Goal: Feedback & Contribution: Contribute content

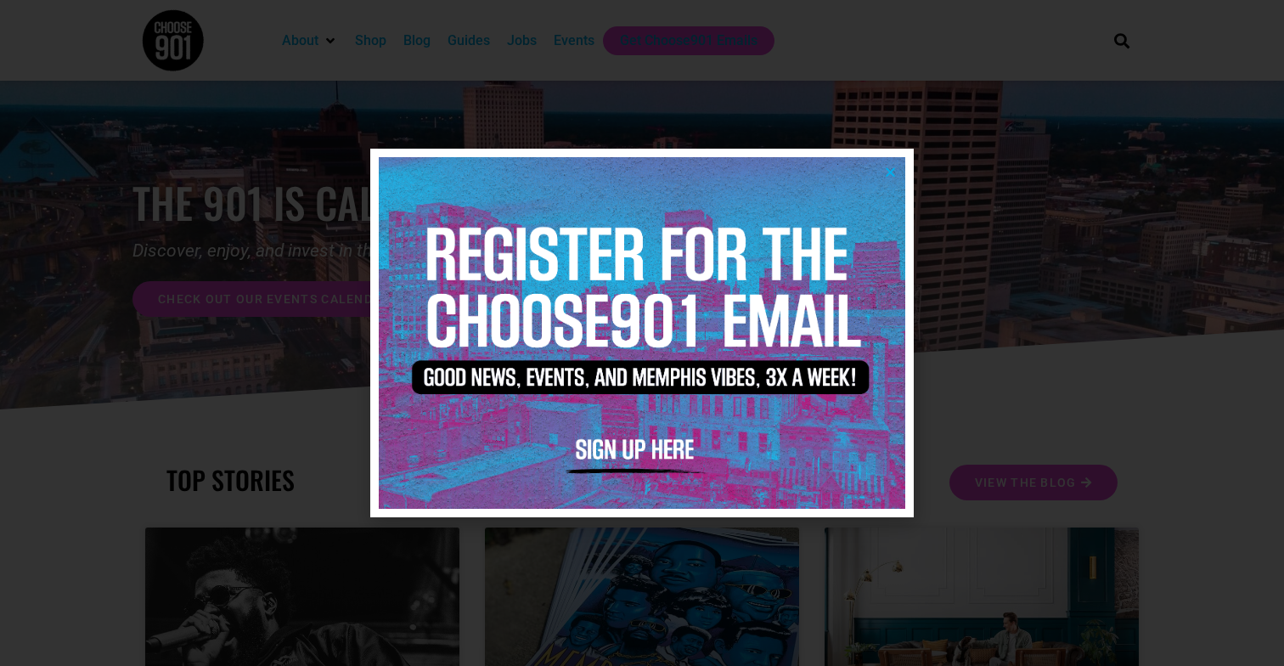
click at [892, 168] on icon "Close" at bounding box center [890, 172] width 13 height 13
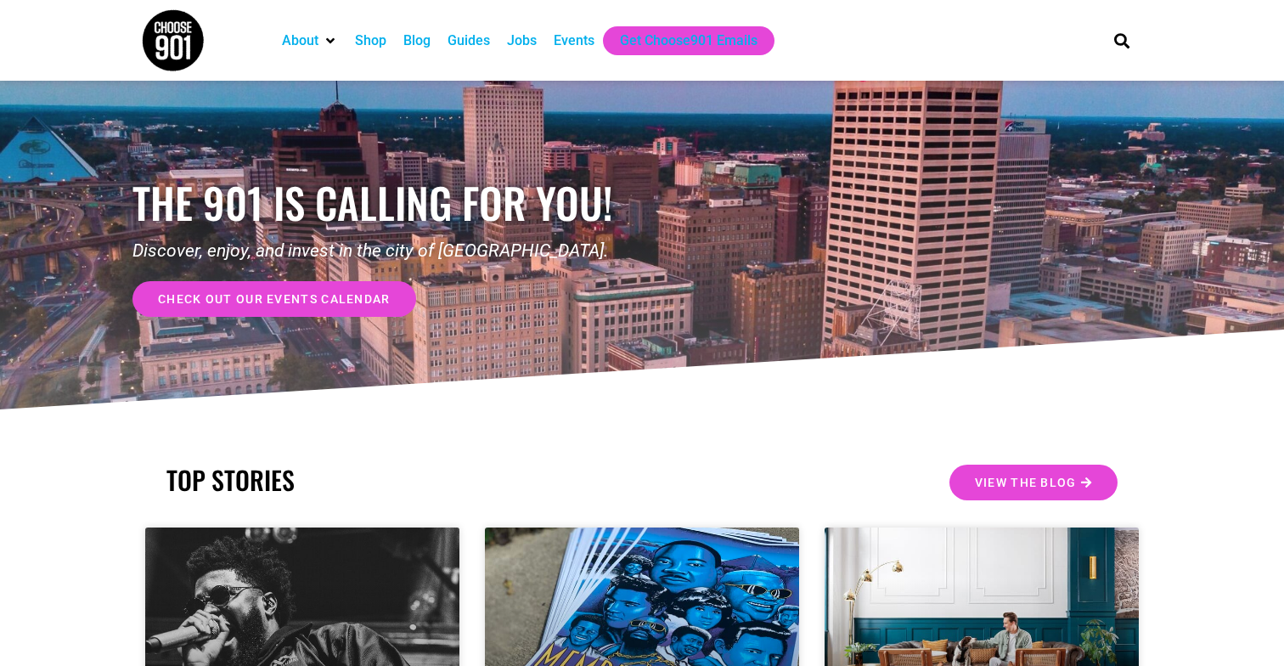
click at [570, 42] on div "Events" at bounding box center [574, 41] width 41 height 20
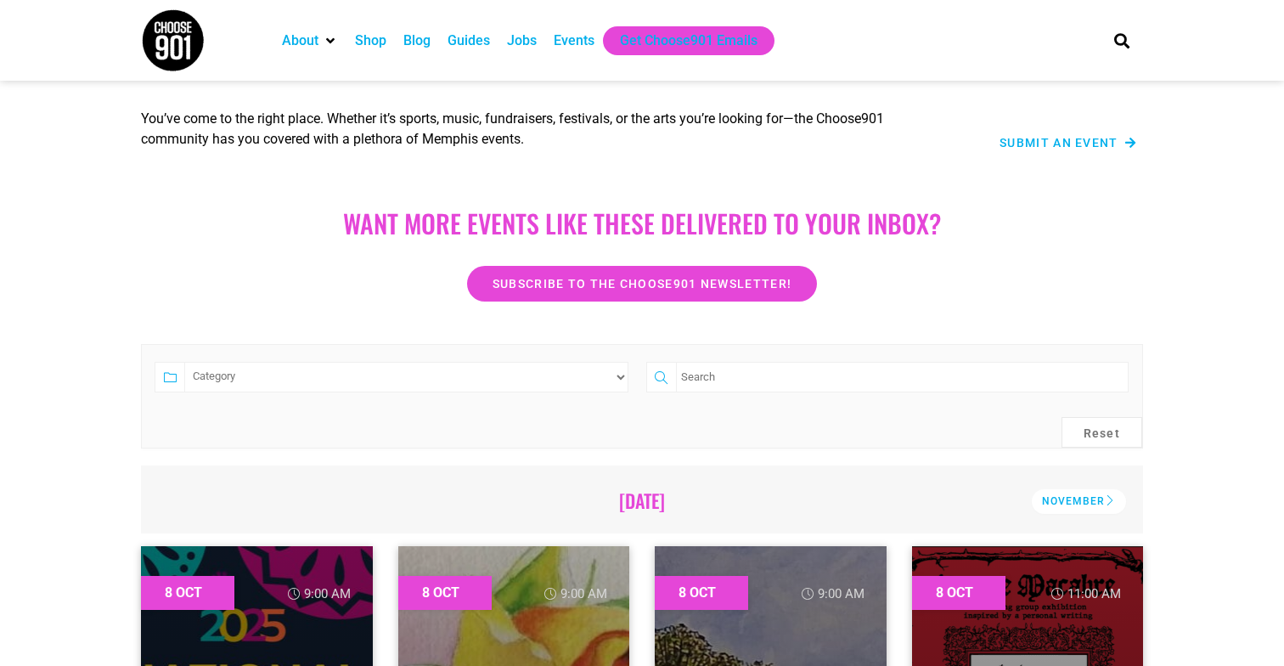
scroll to position [143, 0]
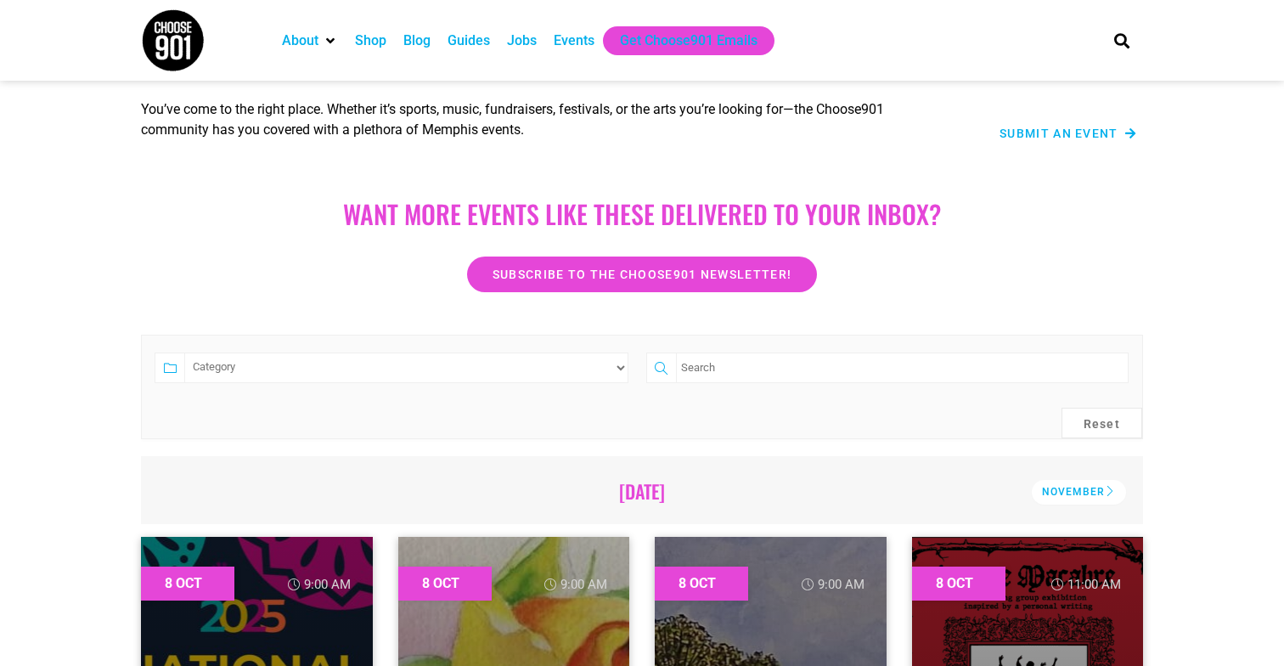
click at [1014, 126] on div "Submit an Event" at bounding box center [1046, 133] width 180 height 20
click at [1014, 133] on span "Submit an Event" at bounding box center [1058, 133] width 119 height 12
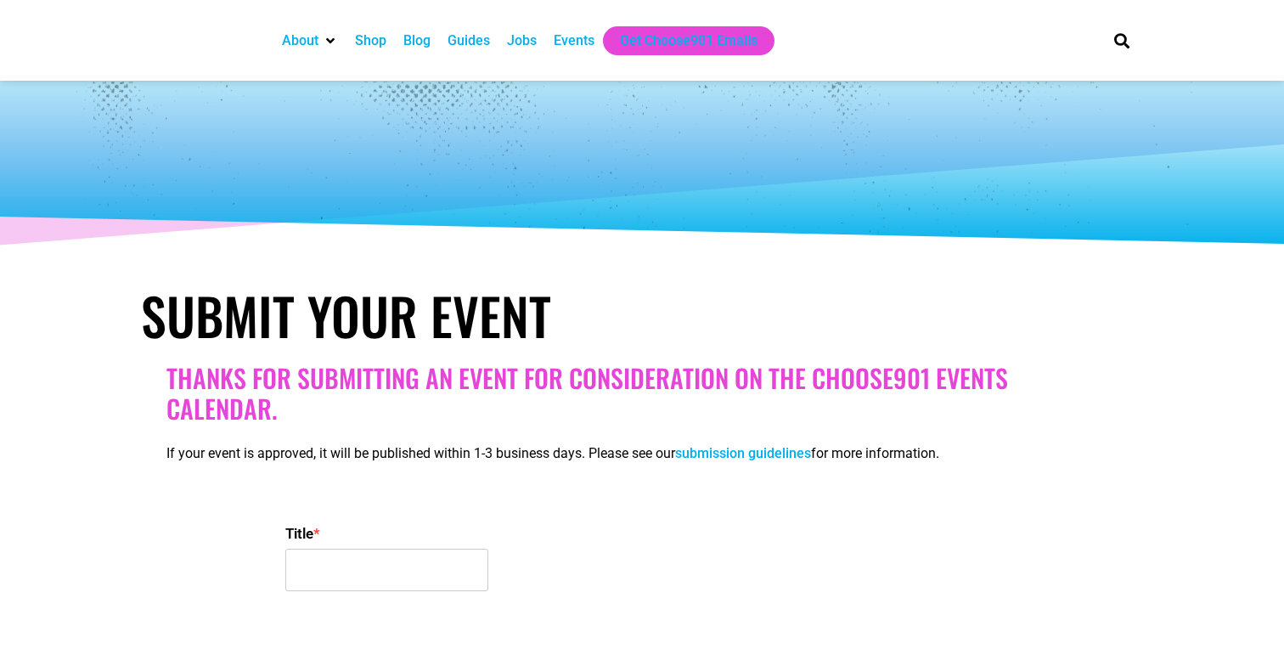
select select
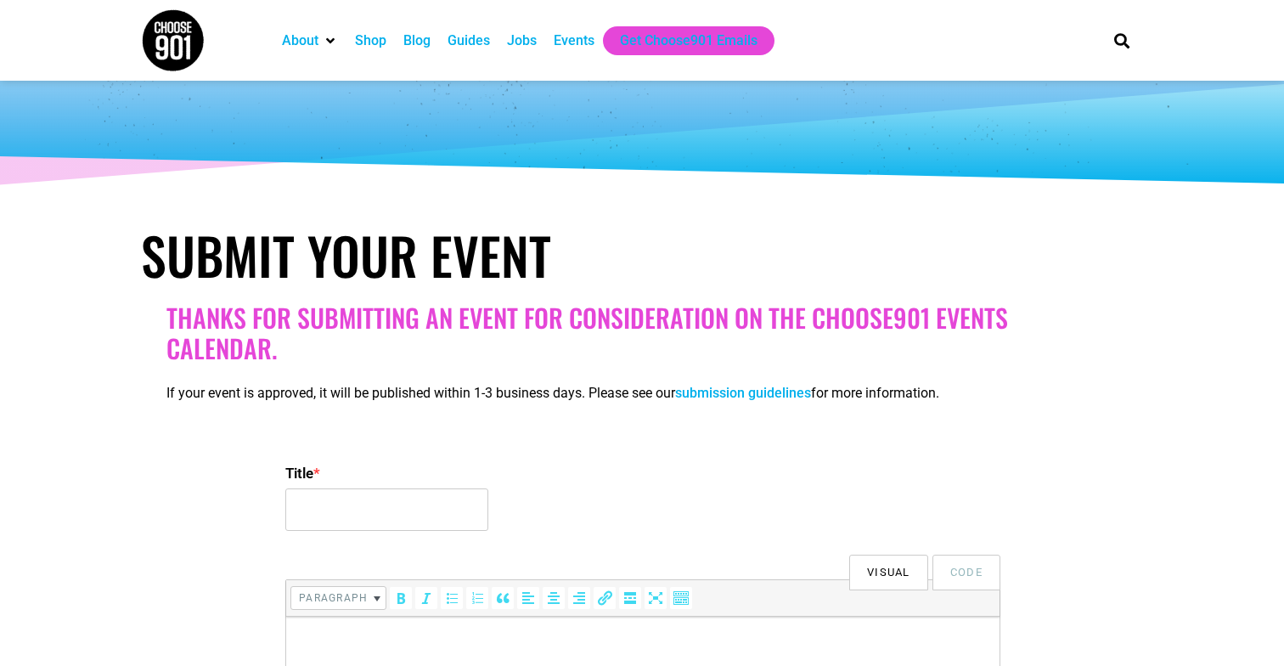
scroll to position [95, 0]
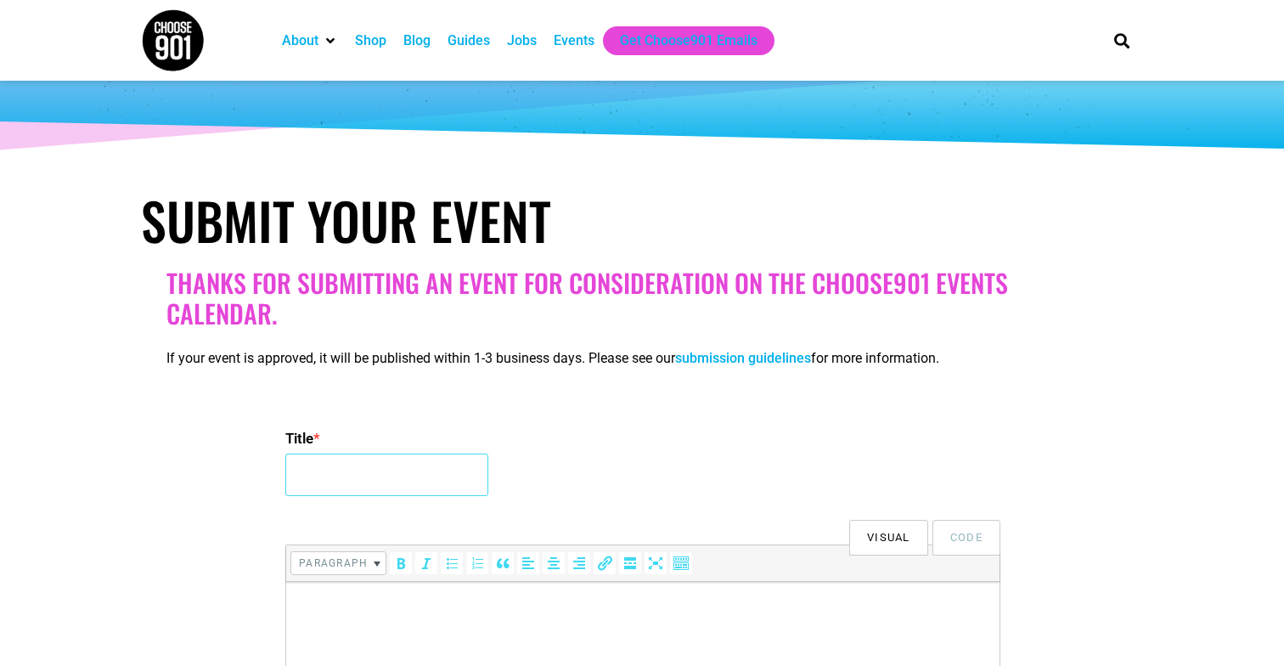
click at [378, 483] on input "Title *" at bounding box center [386, 474] width 203 height 42
type input "D"
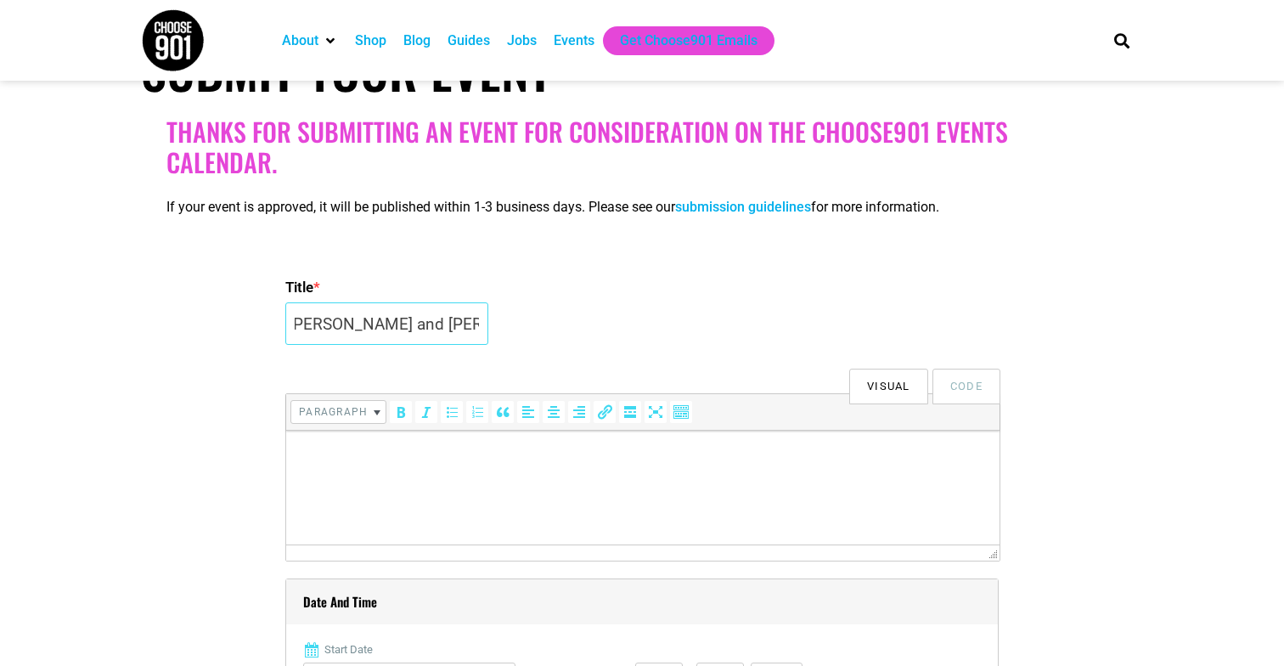
scroll to position [272, 0]
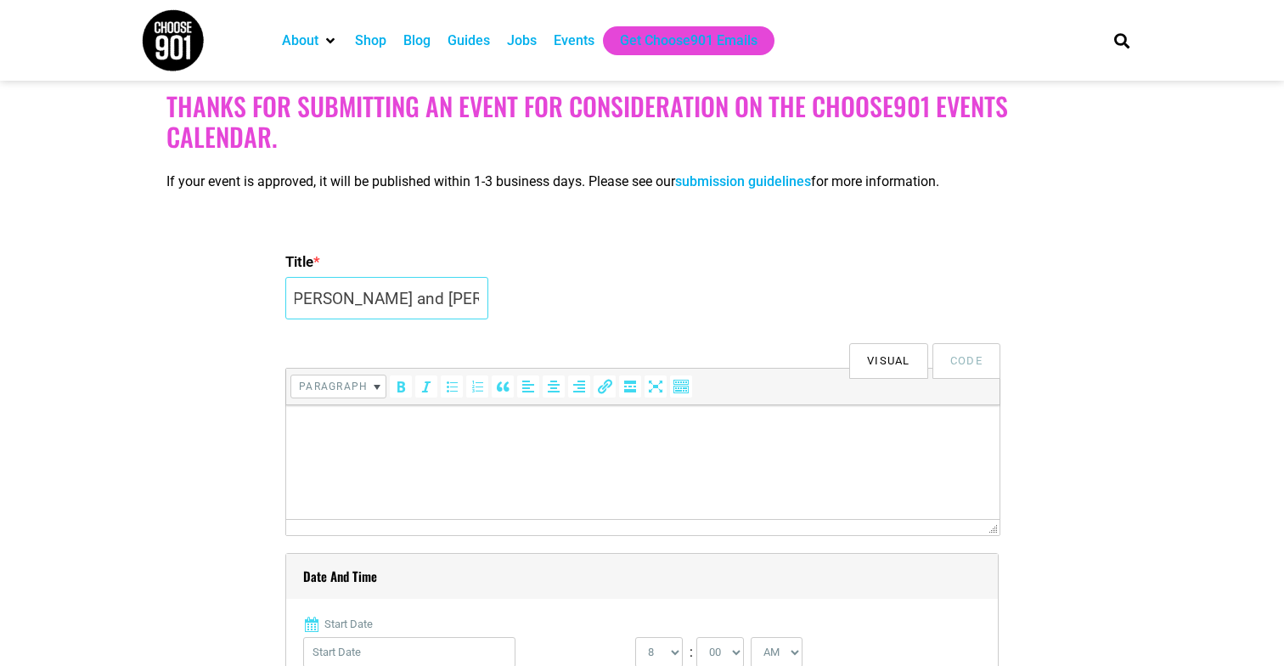
type input "Comedian Deanna Ortiz (NPR, Chicago Reader, Lincoln Lodge) headlines Flyway Com…"
click at [540, 453] on html at bounding box center [642, 429] width 713 height 48
click at [360, 435] on p at bounding box center [643, 429] width 696 height 20
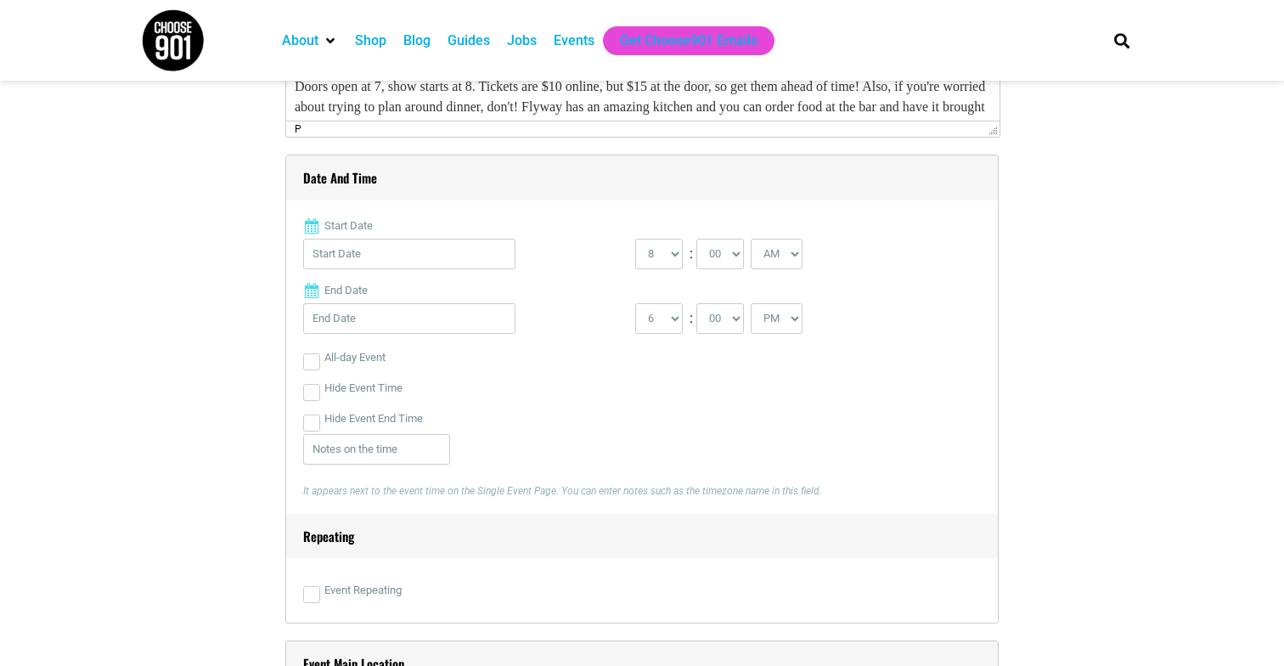
scroll to position [723, 0]
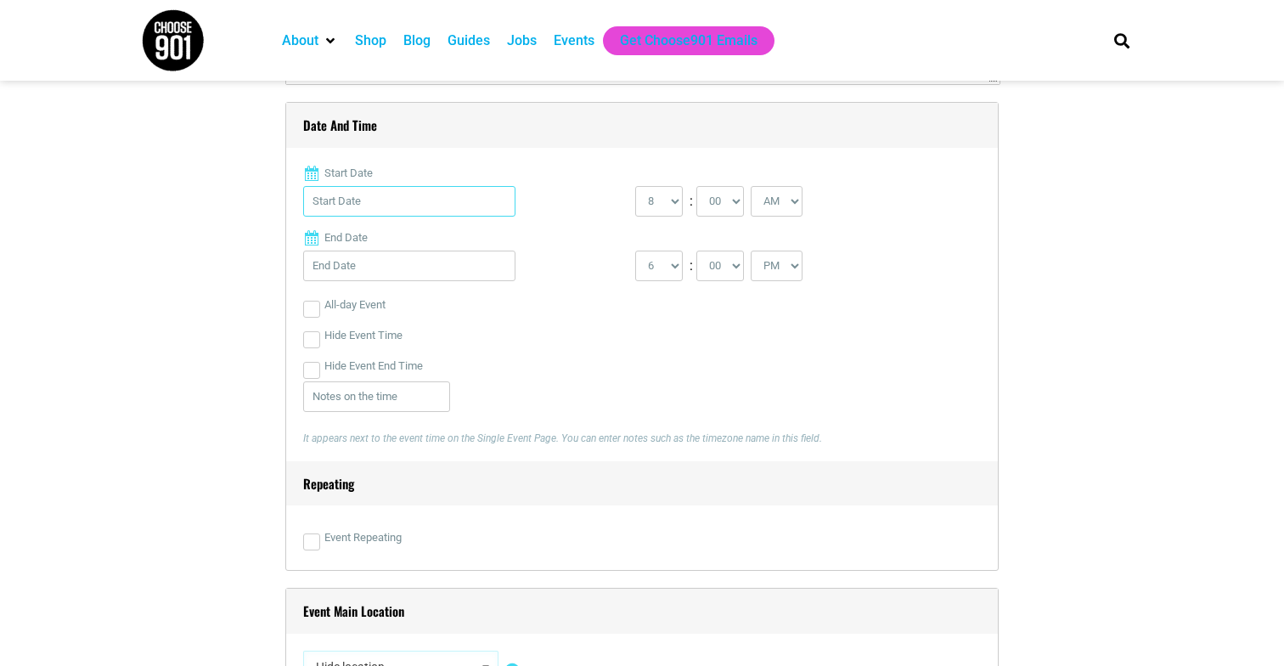
click at [435, 188] on input "Start Date" at bounding box center [409, 201] width 212 height 31
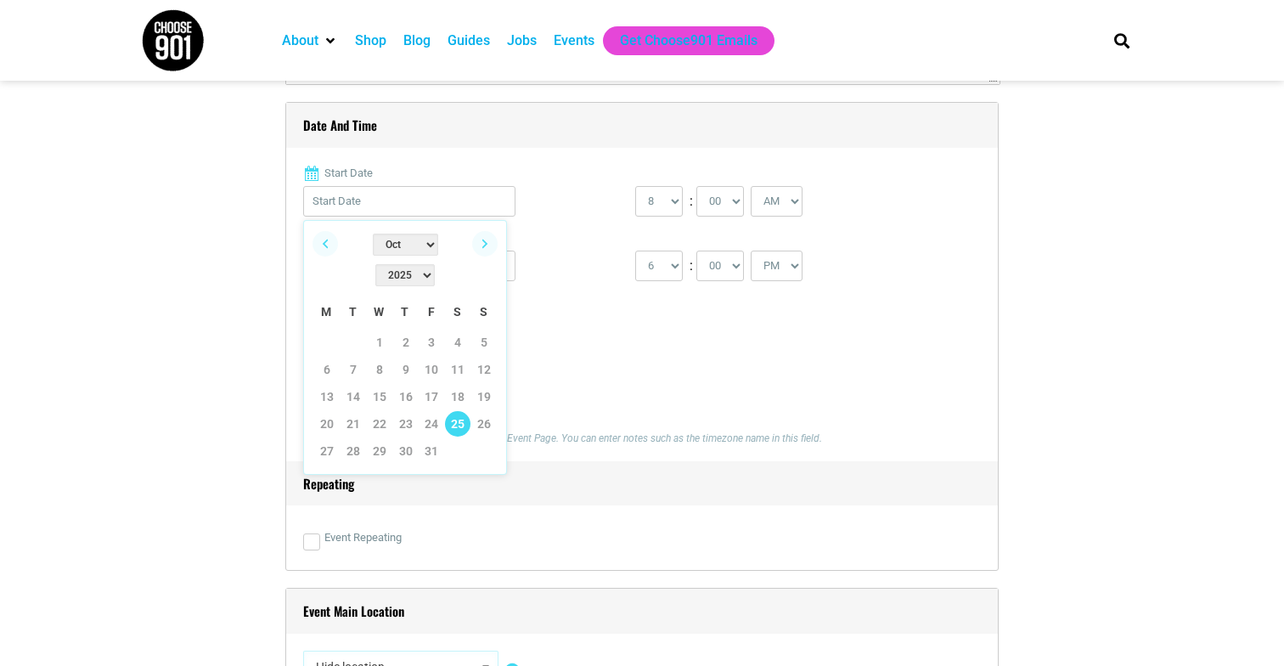
click at [460, 411] on link "25" at bounding box center [457, 423] width 25 height 25
type input "10/25/2025"
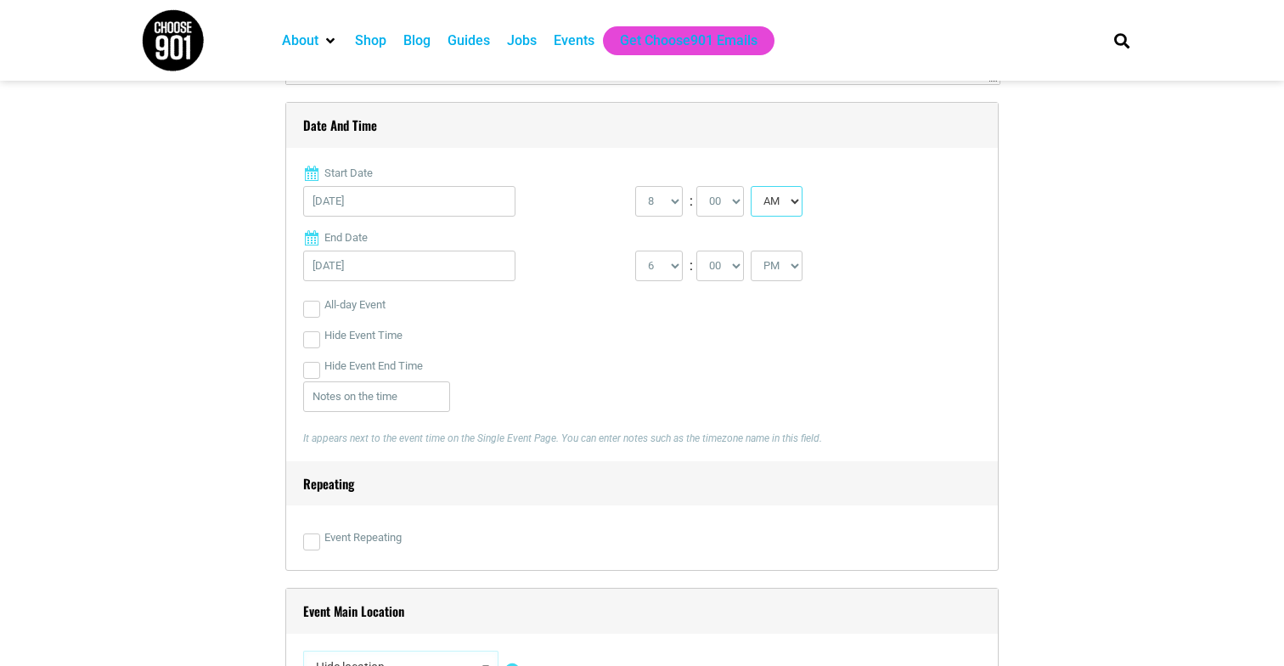
click at [791, 202] on select "AM PM" at bounding box center [777, 201] width 52 height 31
select select "PM"
click at [753, 186] on select "AM PM" at bounding box center [777, 201] width 52 height 31
click at [668, 260] on select "1 2 3 4 5 6 7 8 9 10 11 12" at bounding box center [659, 265] width 48 height 31
select select "9"
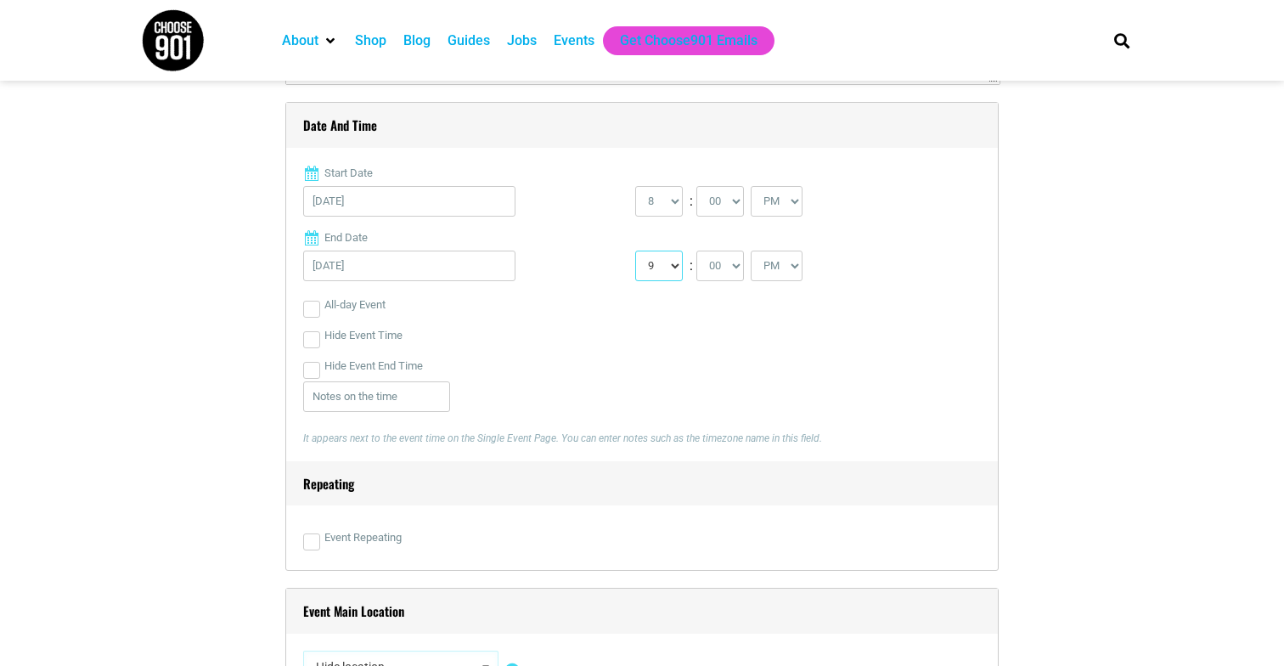
click at [635, 250] on select "1 2 3 4 5 6 7 8 9 10 11 12" at bounding box center [659, 265] width 48 height 31
click at [733, 265] on select "00 05 10 15 20 25 30 35 40 45 50 55" at bounding box center [720, 265] width 48 height 31
select select "45"
click at [697, 250] on select "00 05 10 15 20 25 30 35 40 45 50 55" at bounding box center [720, 265] width 48 height 31
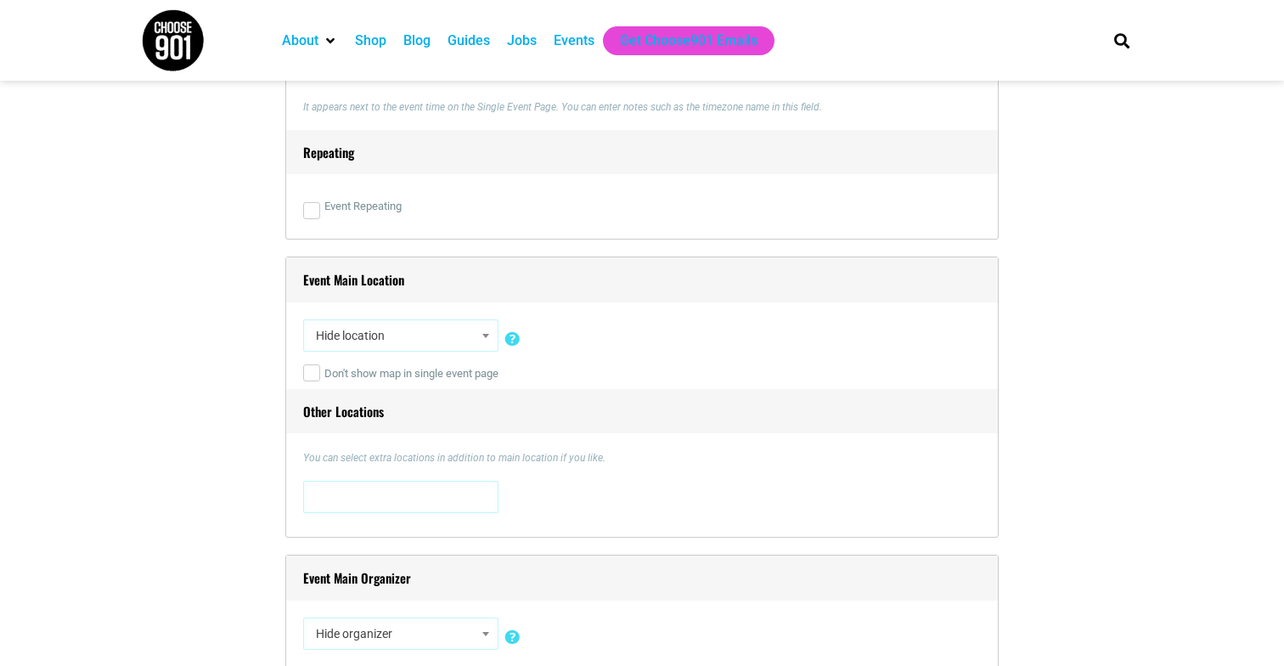
scroll to position [1063, 0]
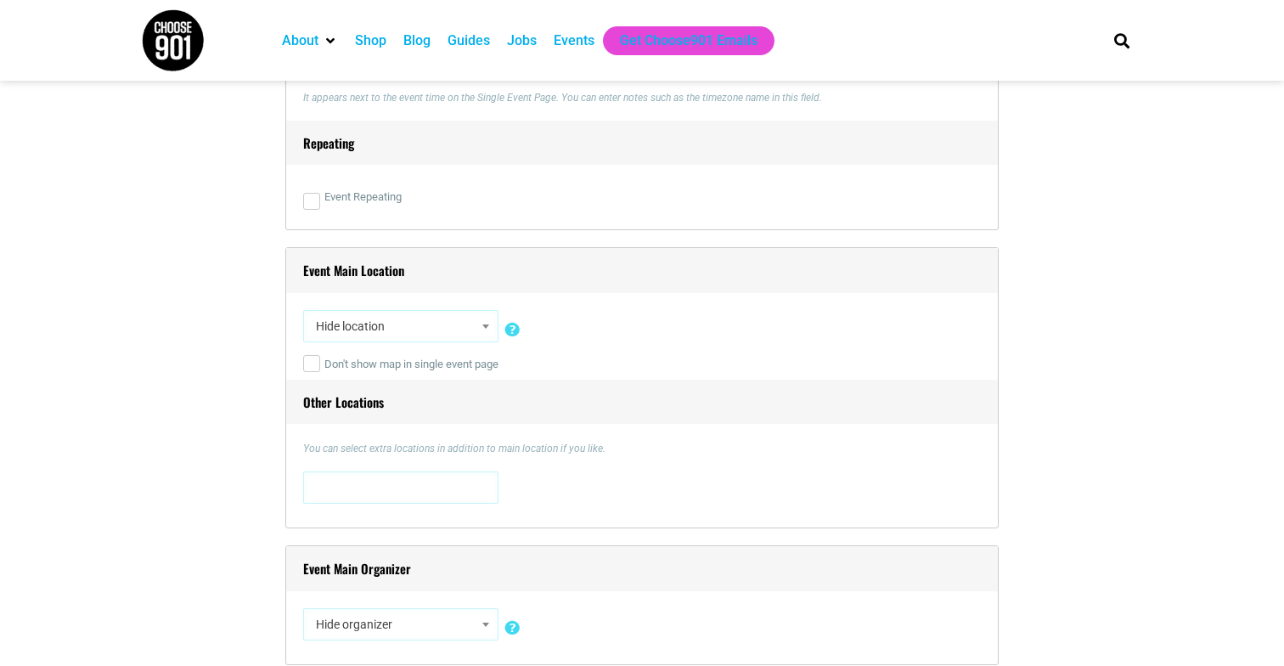
click at [433, 335] on span "Hide location" at bounding box center [400, 326] width 183 height 31
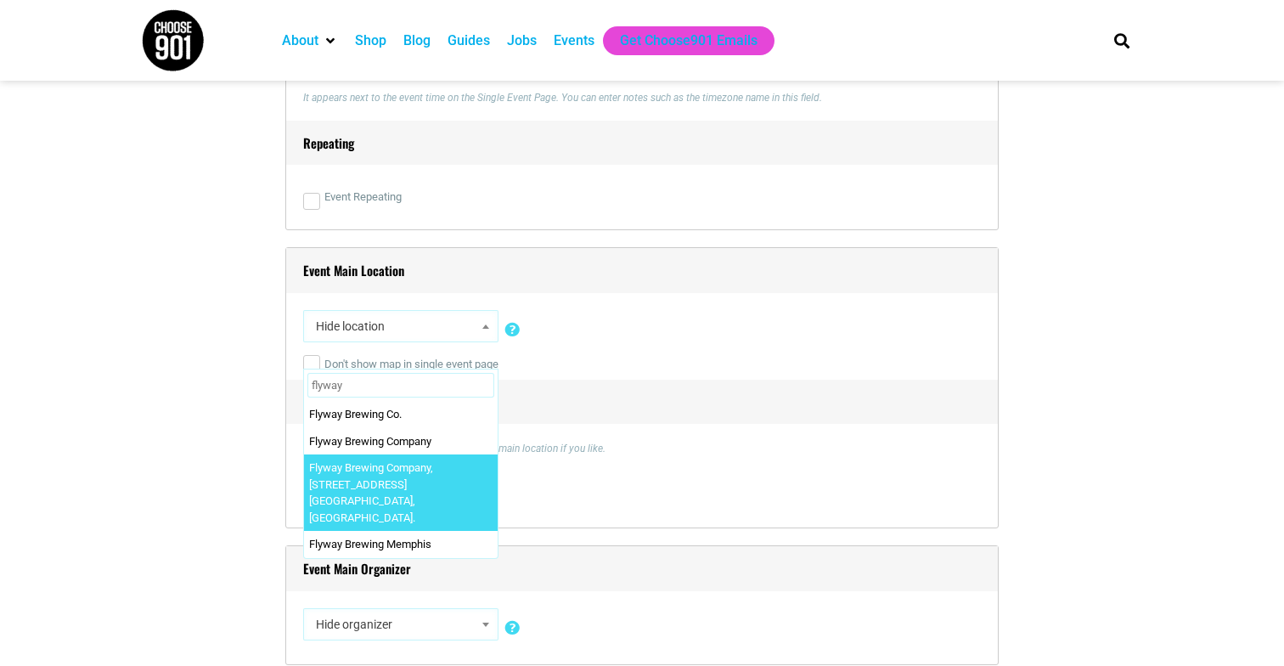
type input "flyway"
select select "5637"
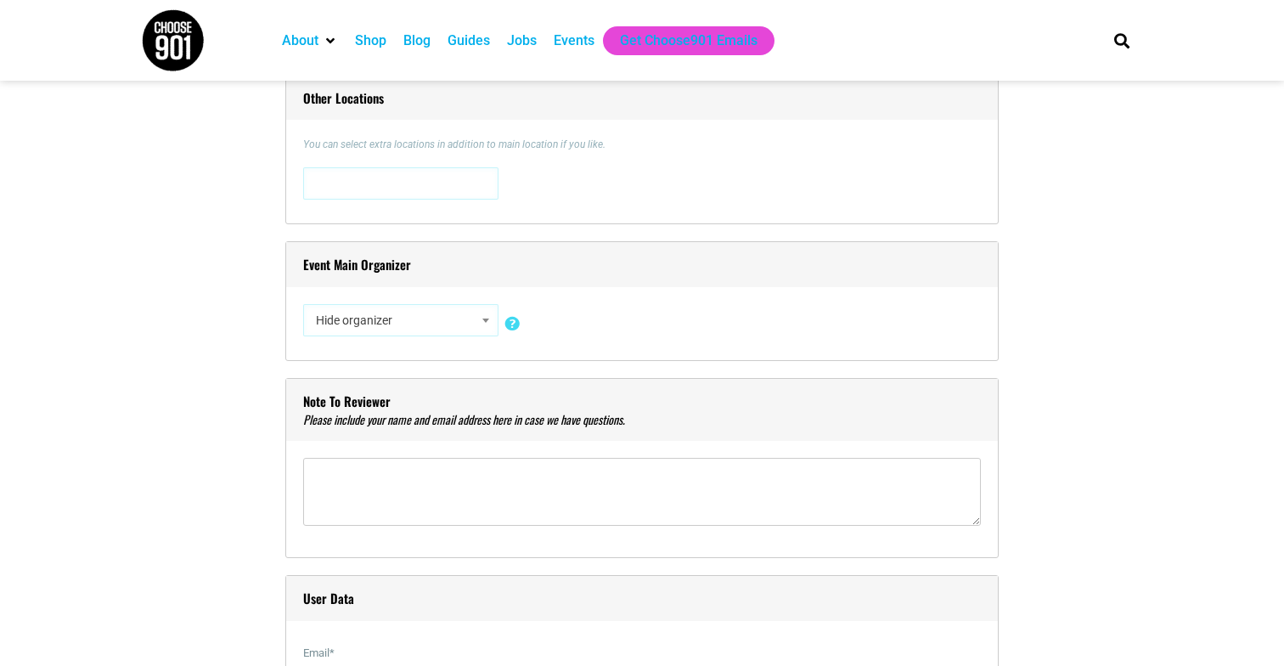
scroll to position [1368, 0]
click at [470, 329] on span "Hide organizer" at bounding box center [400, 319] width 183 height 31
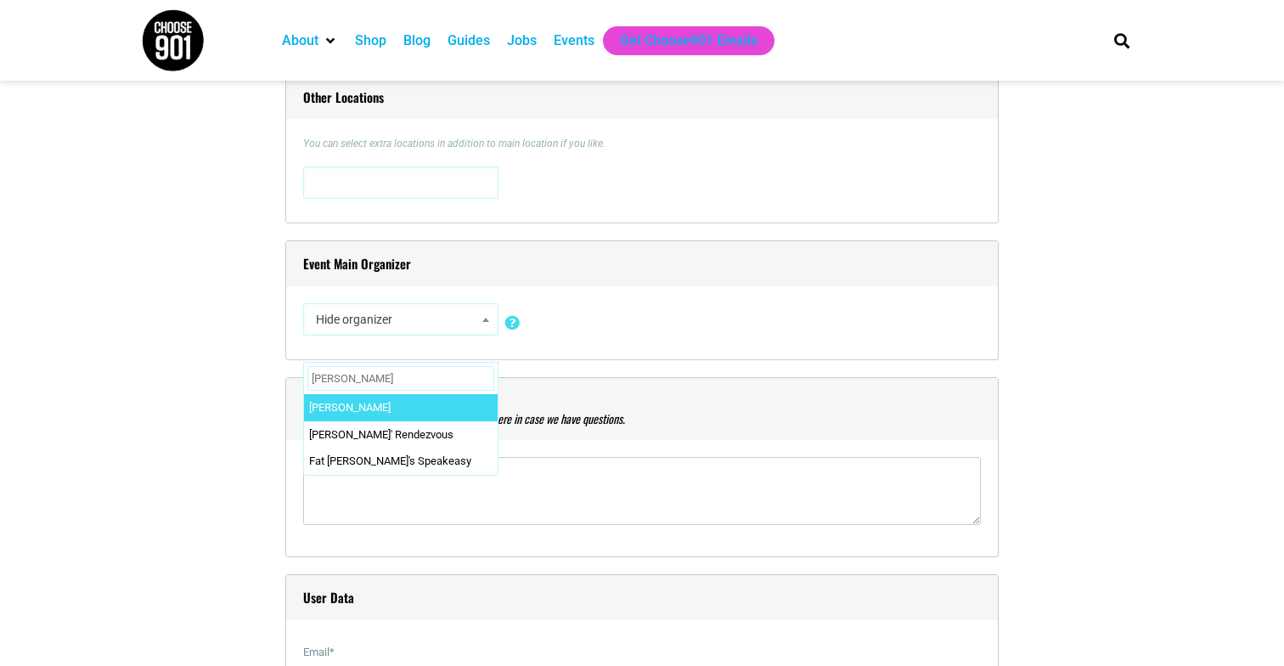
type input "charlie"
select select "4725"
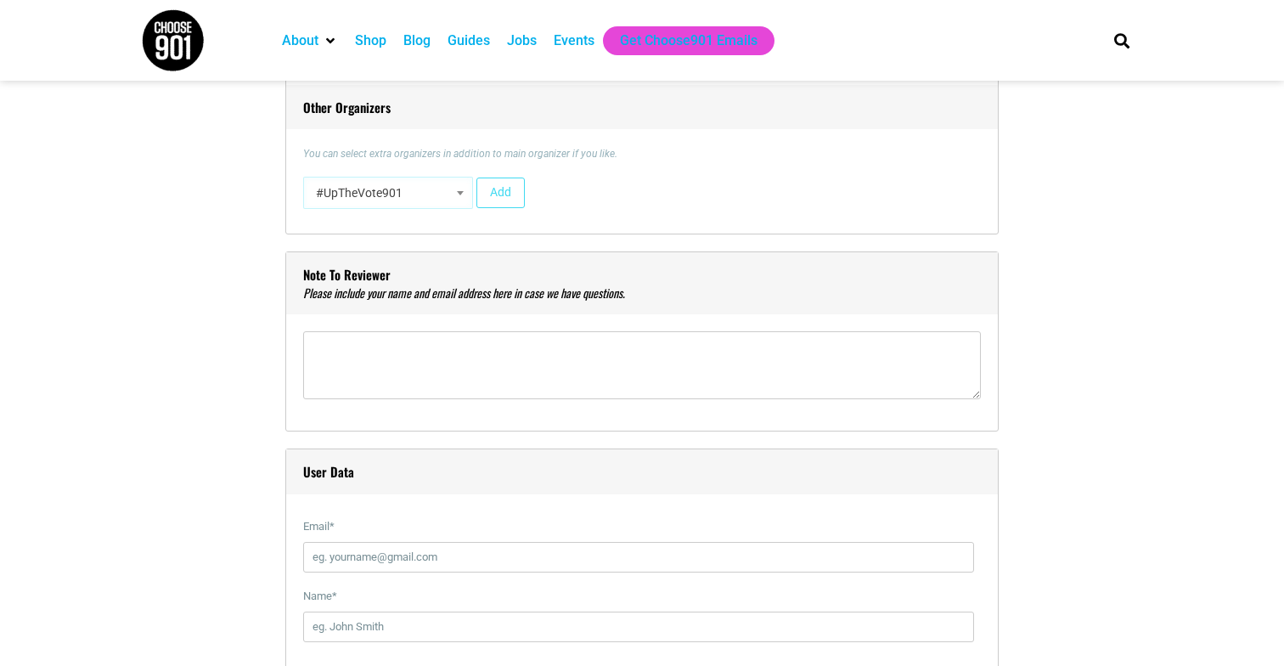
scroll to position [1653, 0]
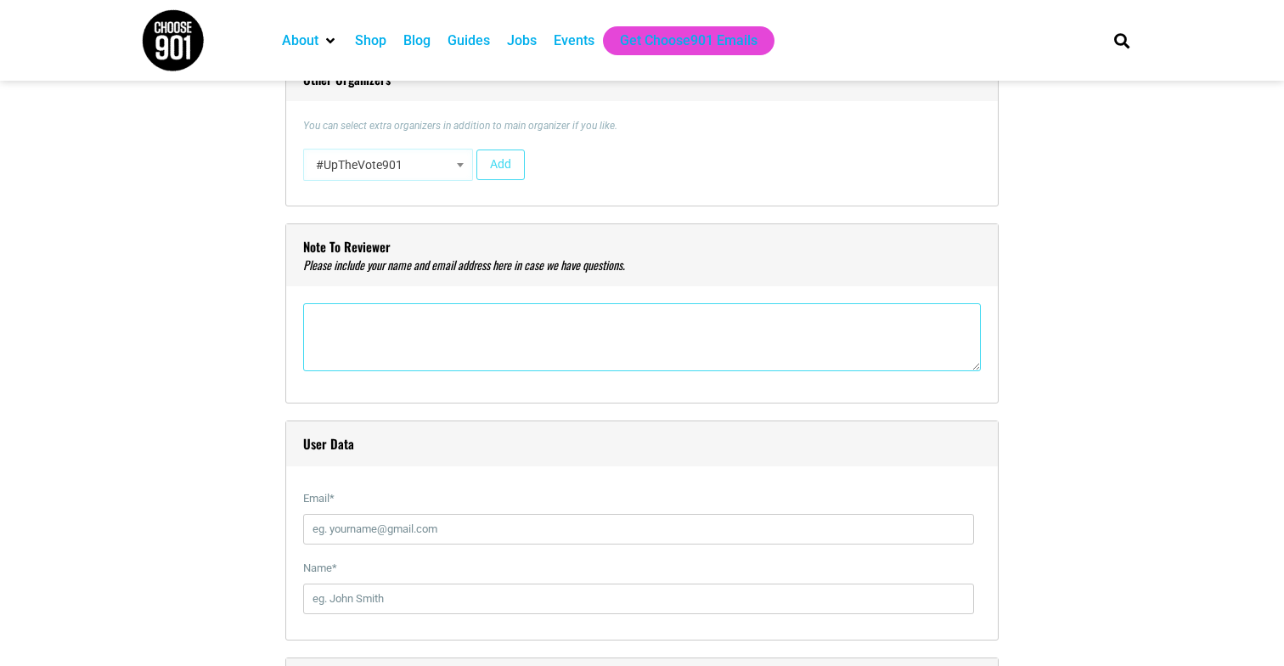
click at [454, 354] on textarea"] at bounding box center [642, 337] width 678 height 68
type textarea"] "Charlie Vergos, cjvergos@gmail.com"
click at [428, 531] on input "Email *" at bounding box center [638, 529] width 671 height 31
type input "cjvergos@gmail.com"
click at [364, 590] on input "Name *" at bounding box center [638, 598] width 671 height 31
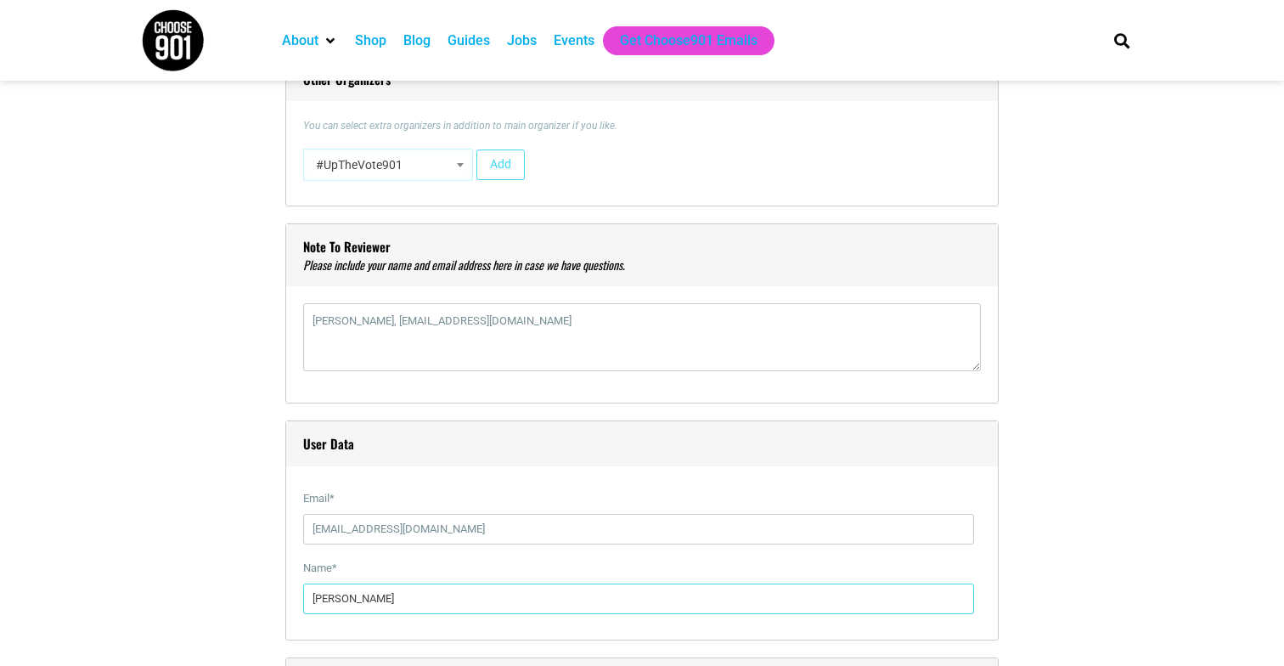
type input "Charlie Vergos"
click at [154, 582] on div "Title * Comedian Deanna Ortiz (NPR, Chicago Reader, Lincoln Lodge) headlines Fl…" at bounding box center [642, 508] width 1002 height 3355
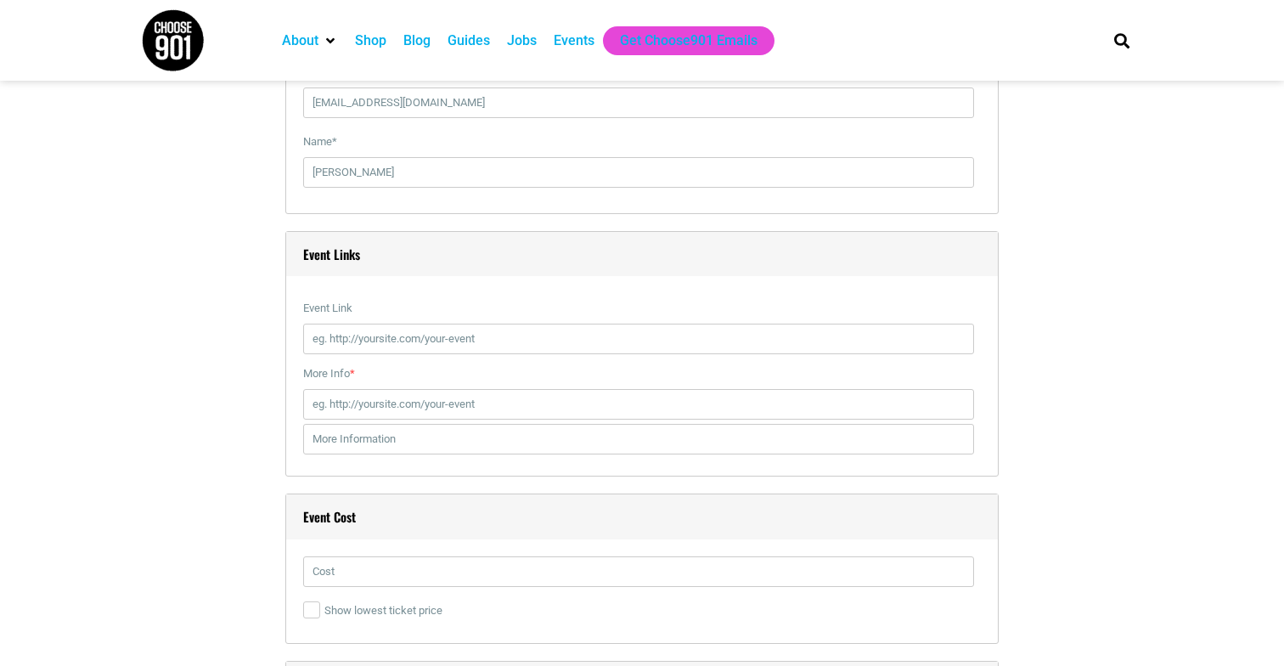
scroll to position [2180, 0]
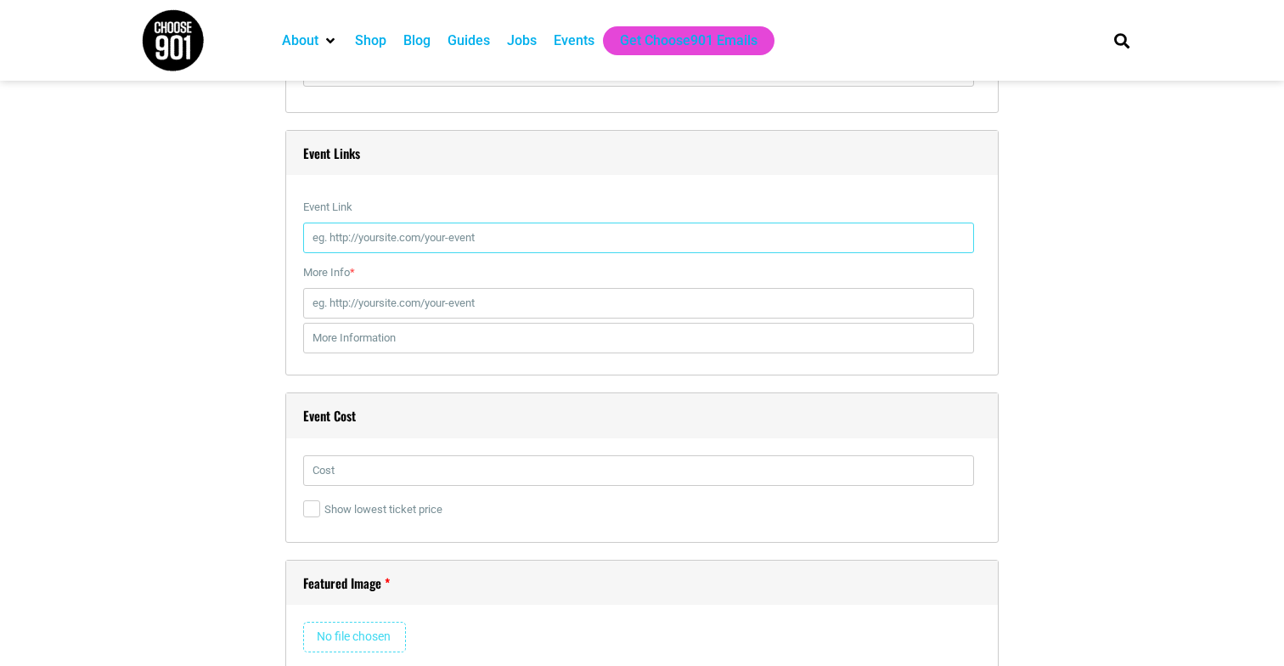
click at [432, 237] on input "Event Link" at bounding box center [638, 237] width 671 height 31
paste input "https://901tix.com/e/comedian-deanna-ortiz-npr-vulture-chicago-reader-h"
type input "https://901tix.com/e/comedian-deanna-ortiz-npr-vulture-chicago-reader-h"
click at [743, 302] on input "More Info *" at bounding box center [638, 303] width 671 height 31
paste input "https://901tix.com/e/comedian-deanna-ortiz-npr-vulture-chicago-reader-h"
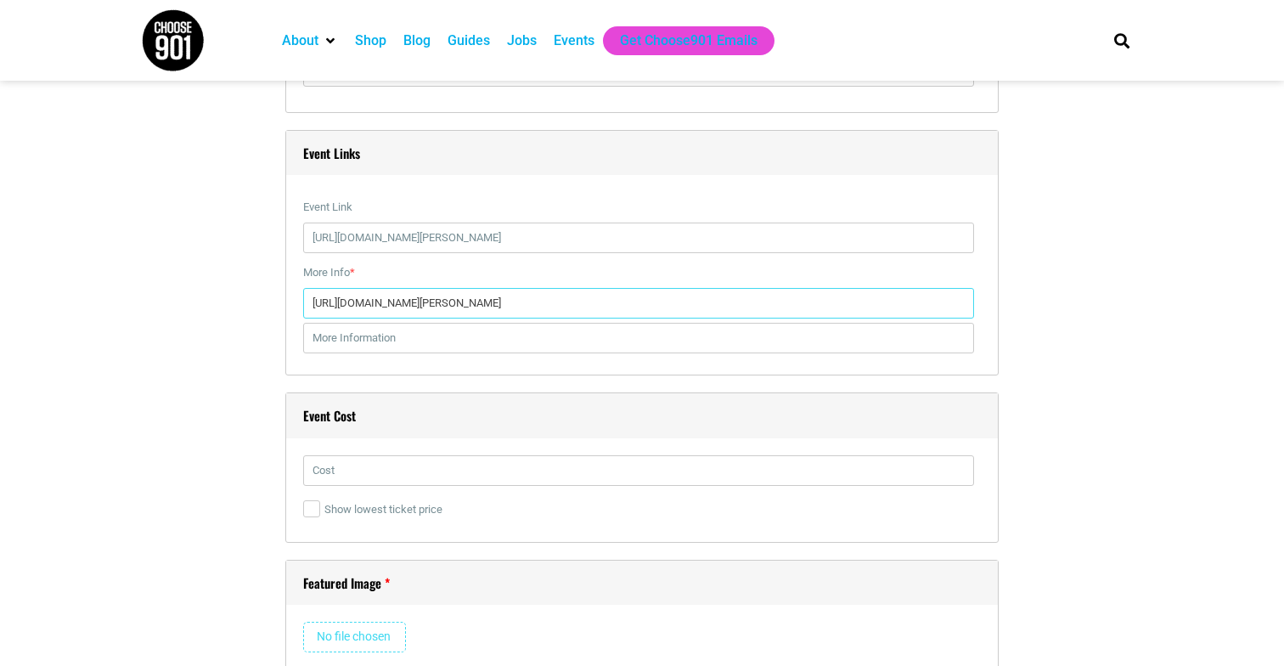
type input "https://901tix.com/e/comedian-deanna-ortiz-npr-vulture-chicago-reader-h"
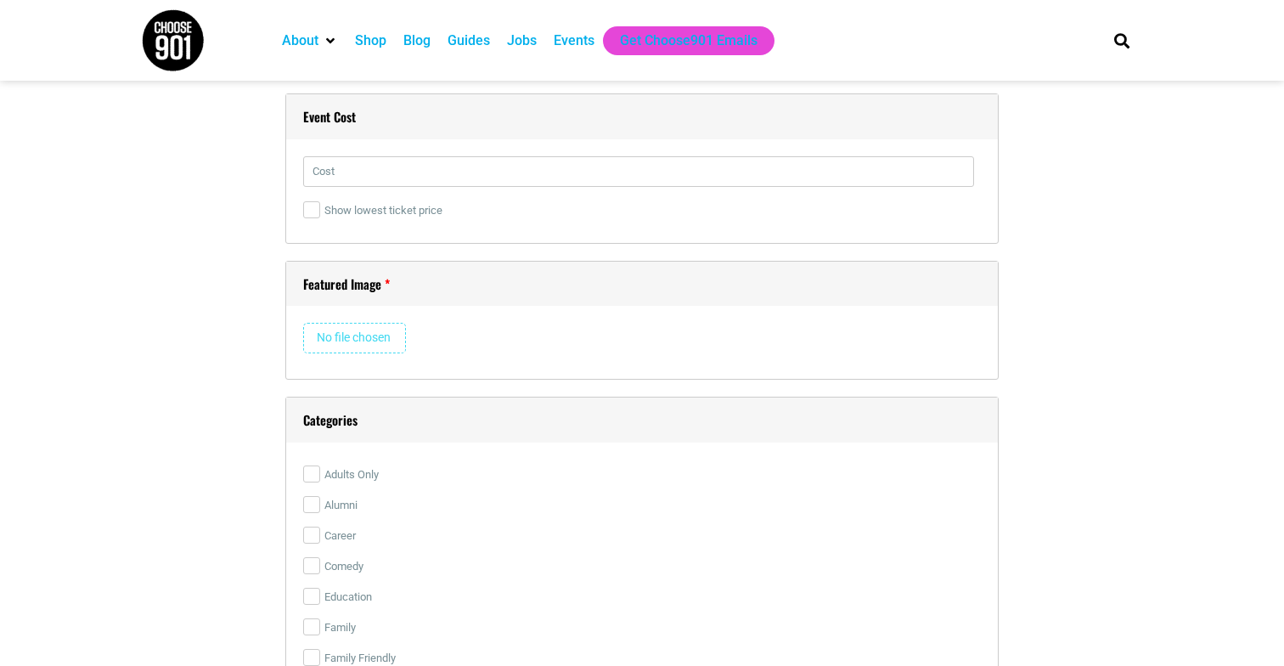
scroll to position [2482, 0]
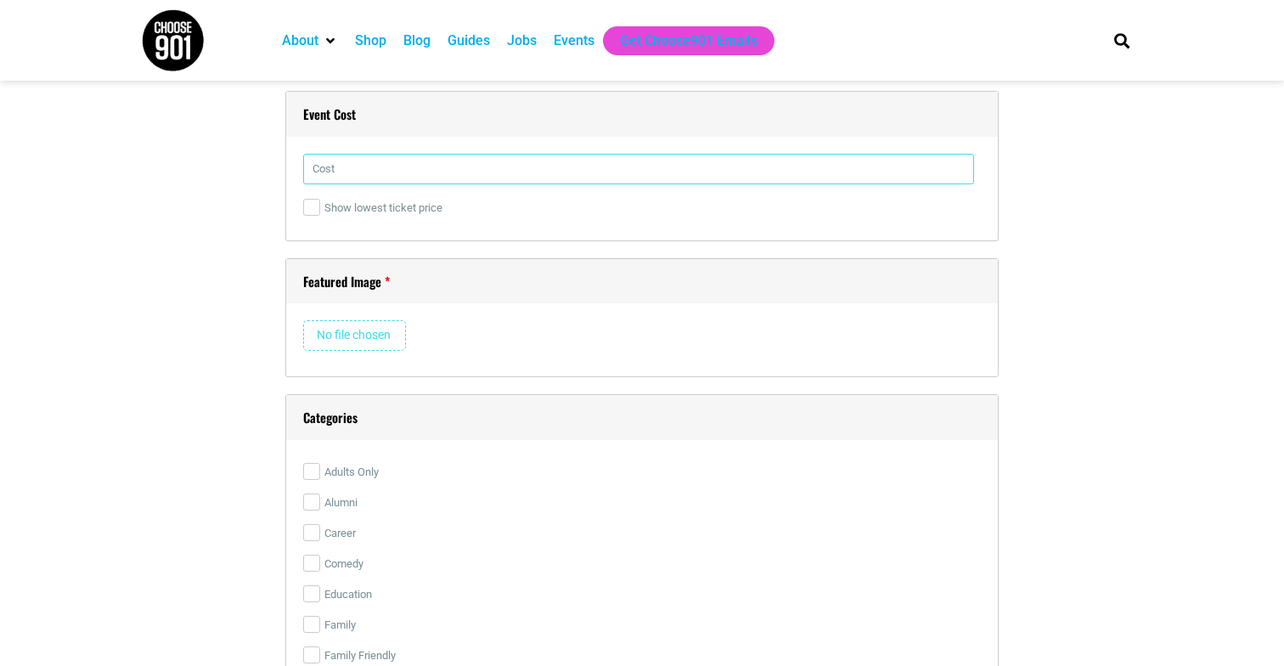
click at [705, 177] on input "text" at bounding box center [638, 169] width 671 height 31
type input "$10 online through the show link, but $15 at the door, so get your tickets ahea…"
click at [367, 331] on input "file" at bounding box center [354, 335] width 103 height 31
type input "C:\fakepath\Deanna Ortiz Headshot.jpg"
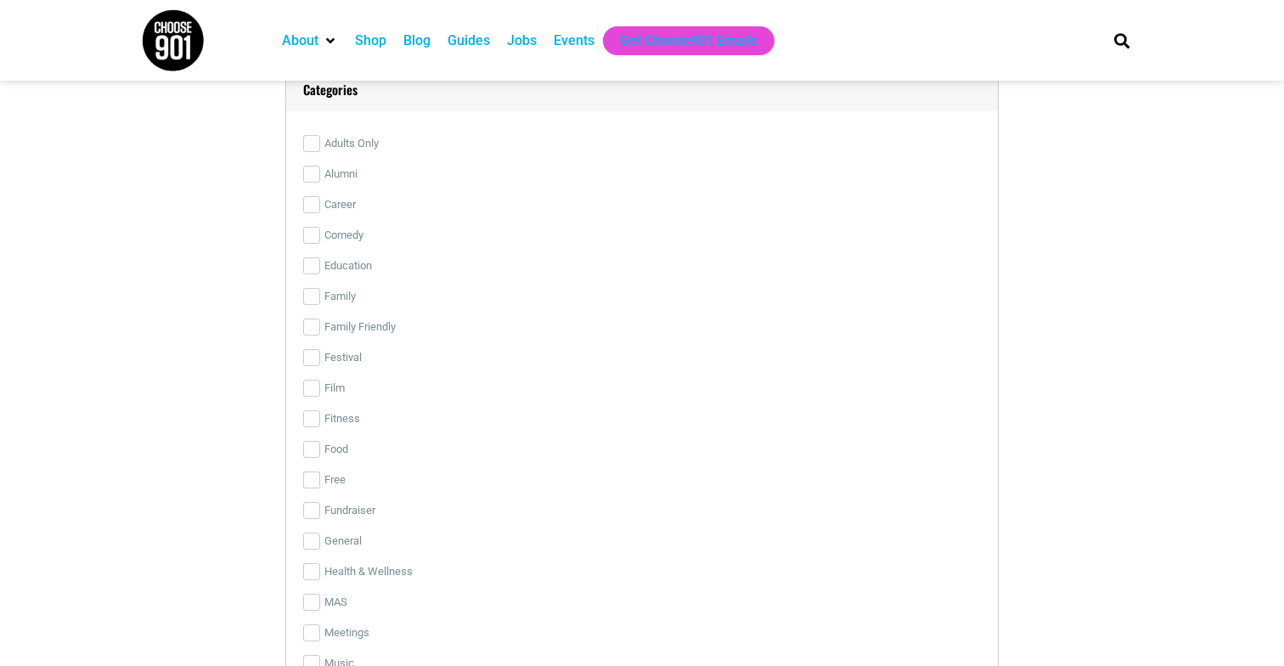
scroll to position [3839, 0]
click at [314, 223] on input "Comedy" at bounding box center [311, 228] width 17 height 17
checkbox input "true"
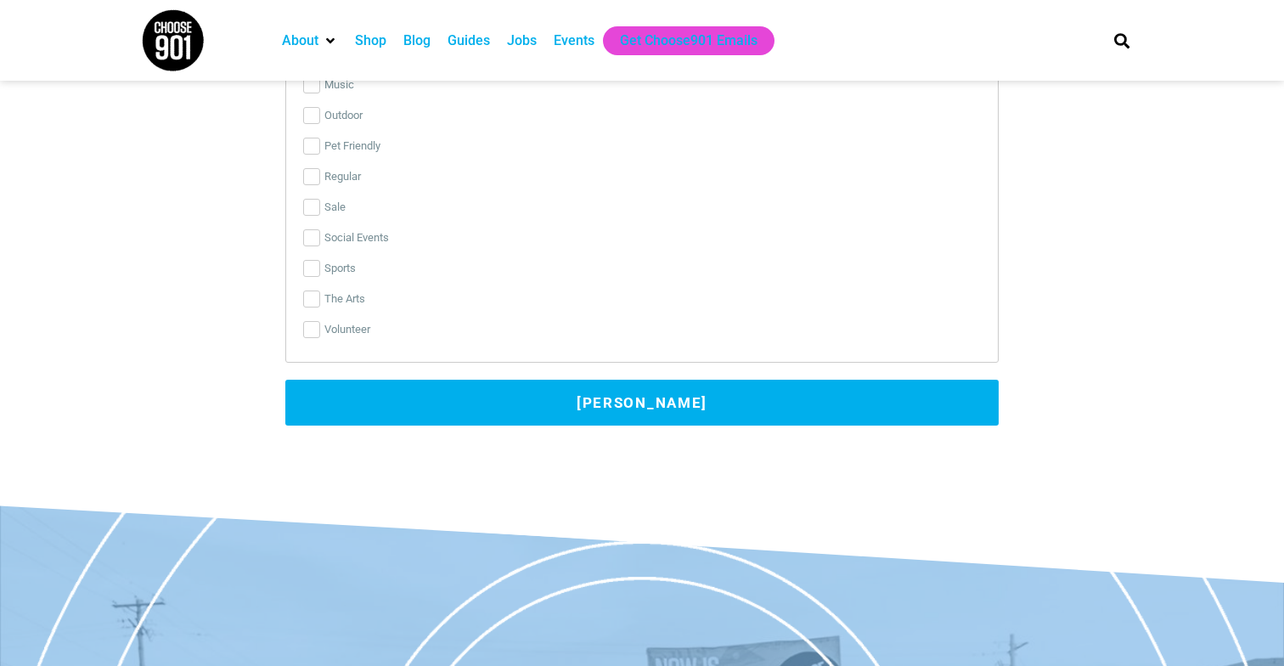
scroll to position [4440, 0]
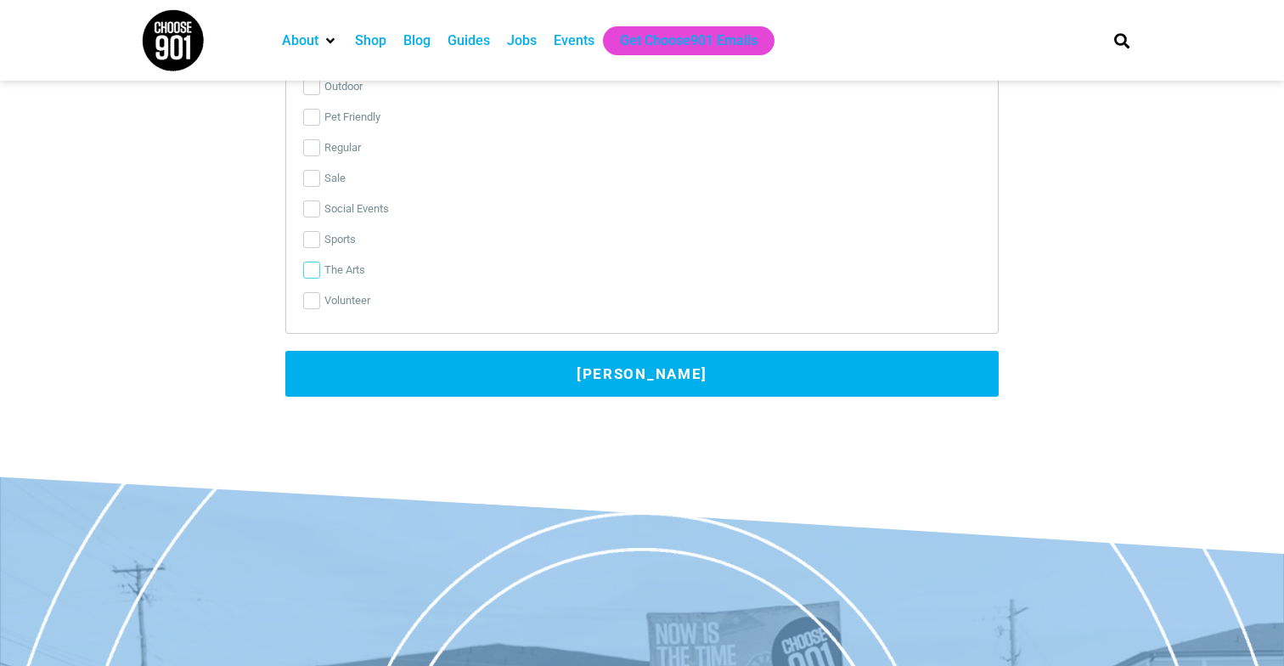
click at [307, 272] on input "The Arts" at bounding box center [311, 269] width 17 height 17
checkbox input "true"
click at [582, 377] on button "Submit Event" at bounding box center [641, 374] width 713 height 46
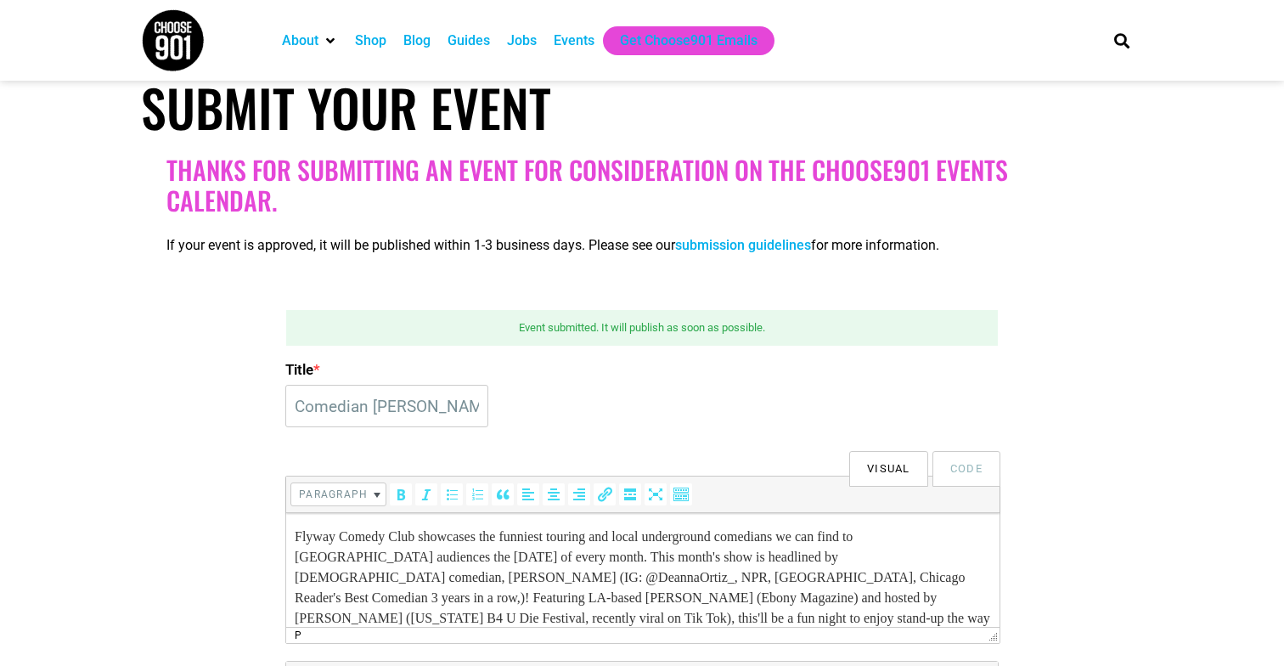
scroll to position [209, 0]
